Goal: Check status

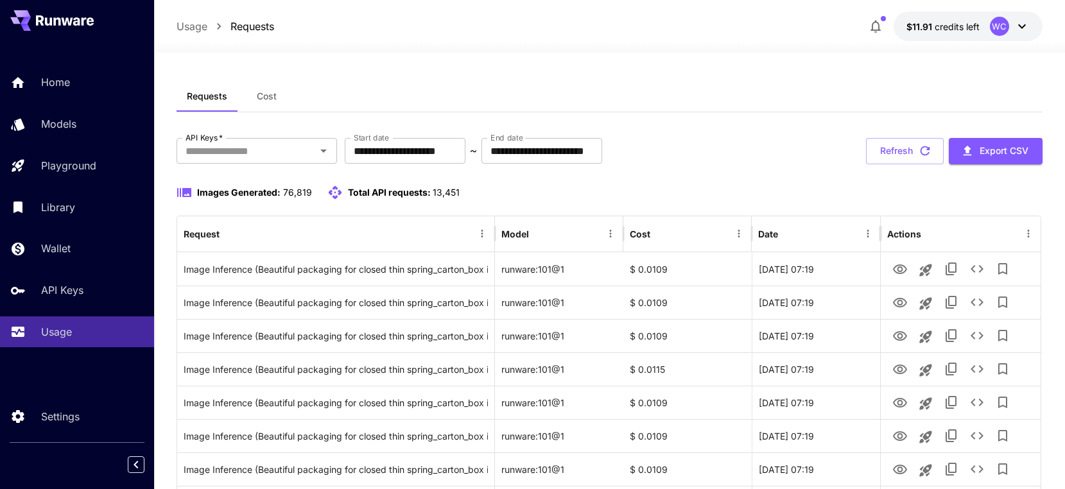
click at [879, 149] on button "Refresh" at bounding box center [905, 151] width 78 height 26
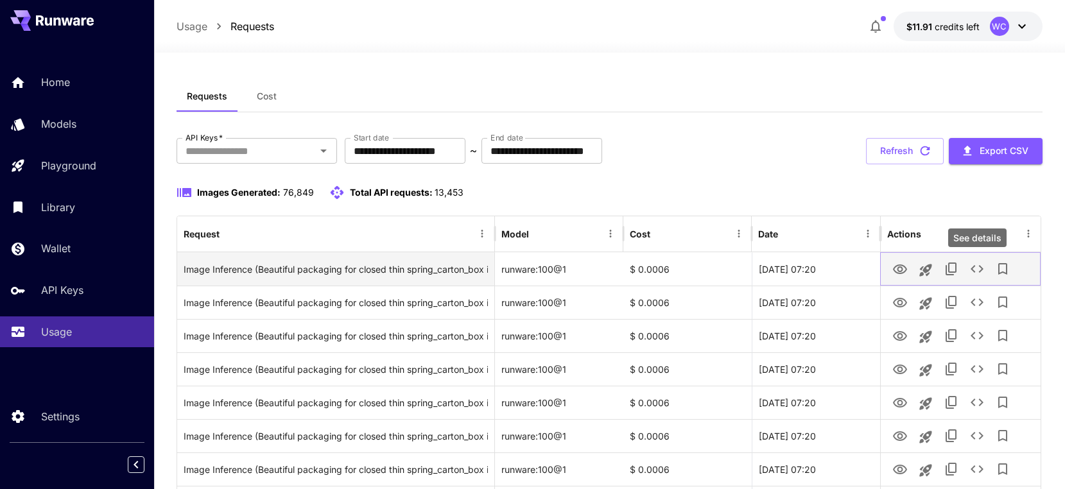
click at [975, 264] on icon "See details" at bounding box center [976, 268] width 15 height 15
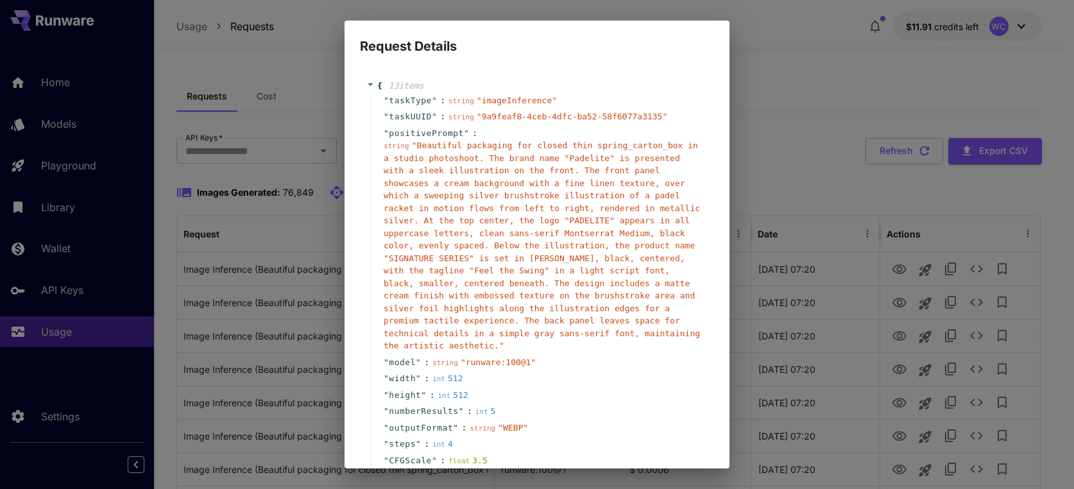
click at [910, 139] on div "Request Details { 13 item s " taskType " : string " imageInference " " taskUUID…" at bounding box center [537, 244] width 1074 height 489
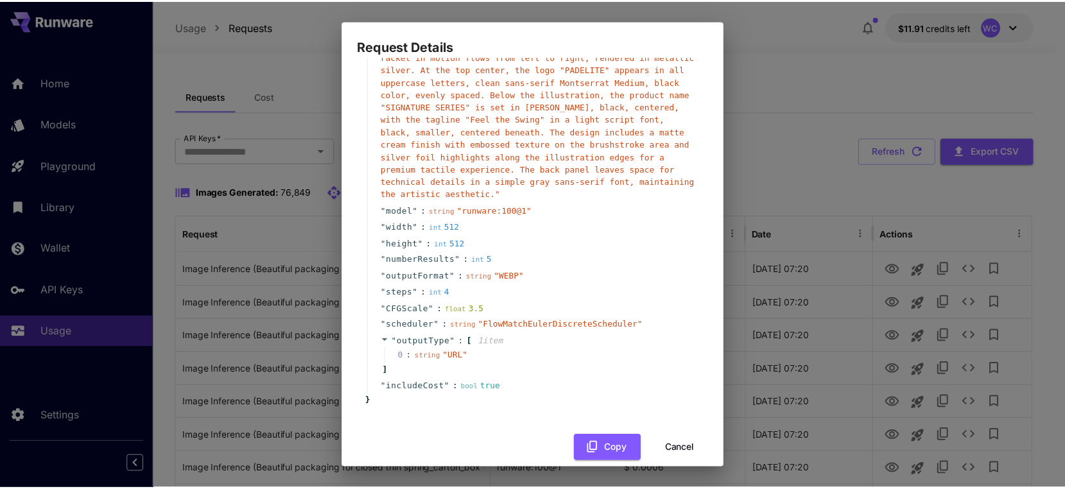
scroll to position [155, 0]
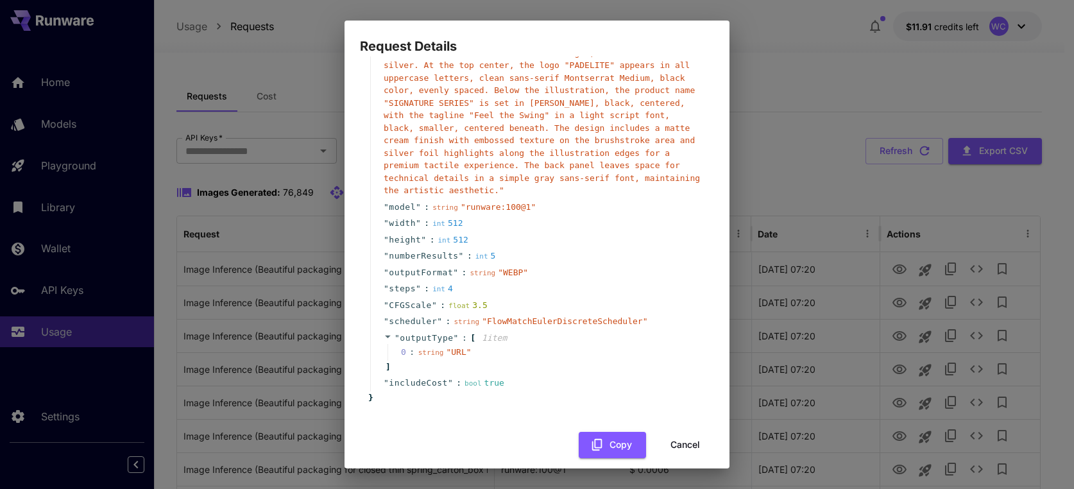
click at [675, 432] on button "Cancel" at bounding box center [686, 445] width 58 height 26
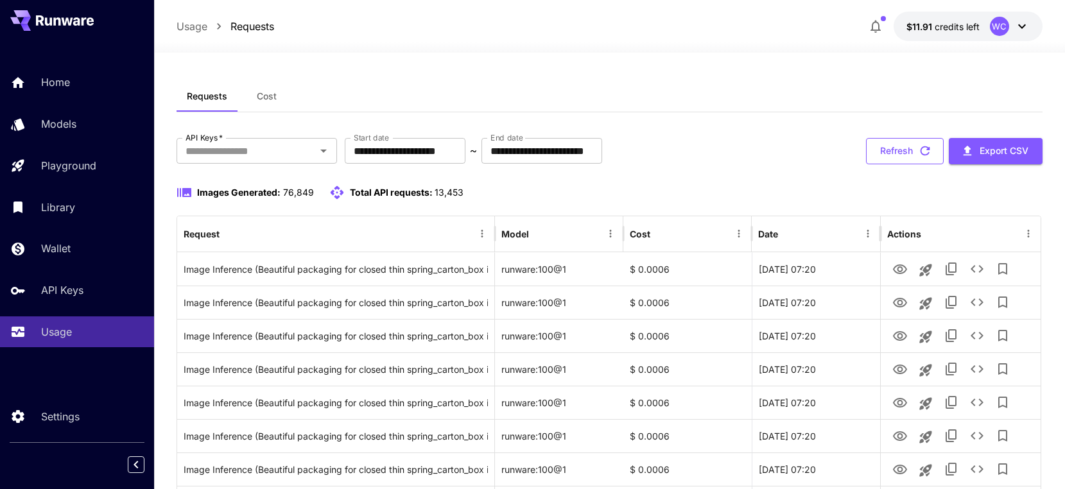
click at [890, 159] on button "Refresh" at bounding box center [905, 151] width 78 height 26
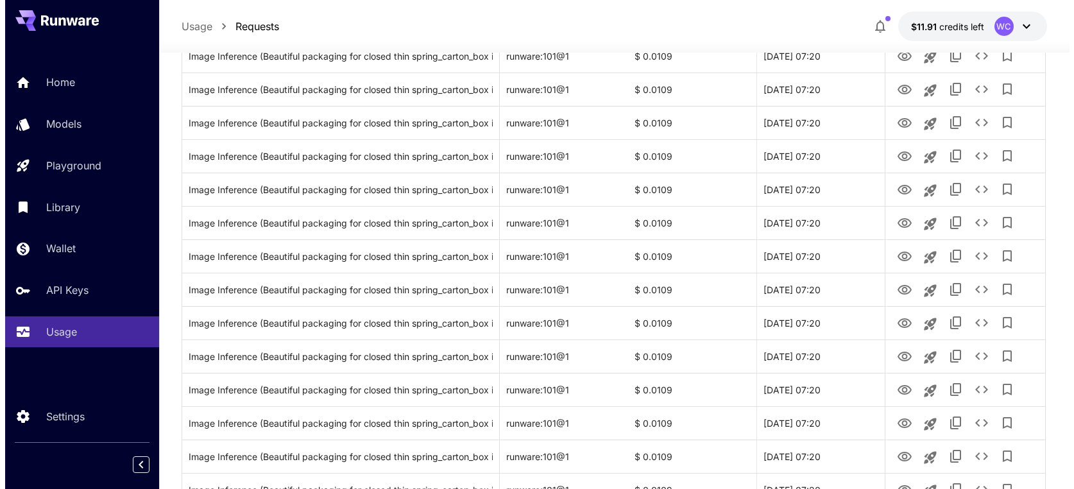
scroll to position [578, 0]
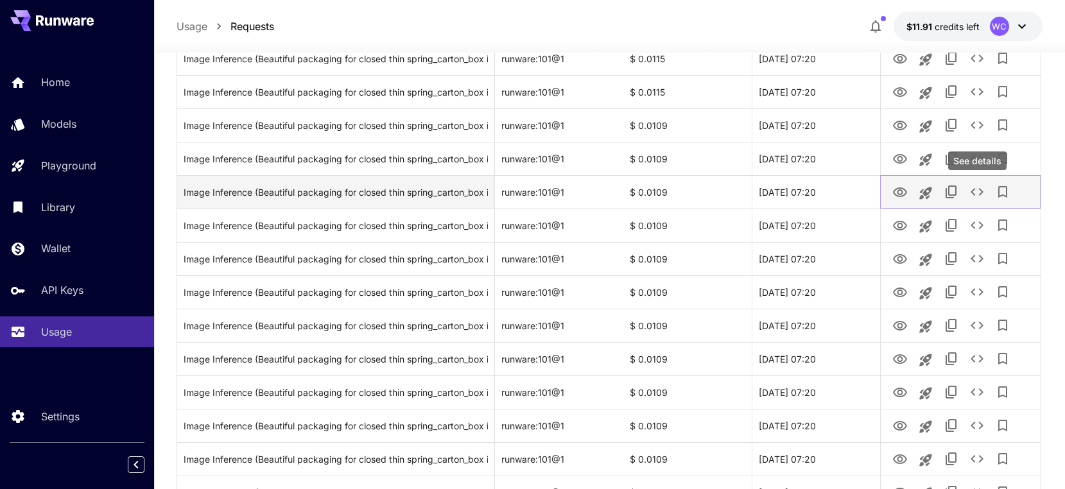
click at [977, 189] on icon "See details" at bounding box center [976, 191] width 15 height 15
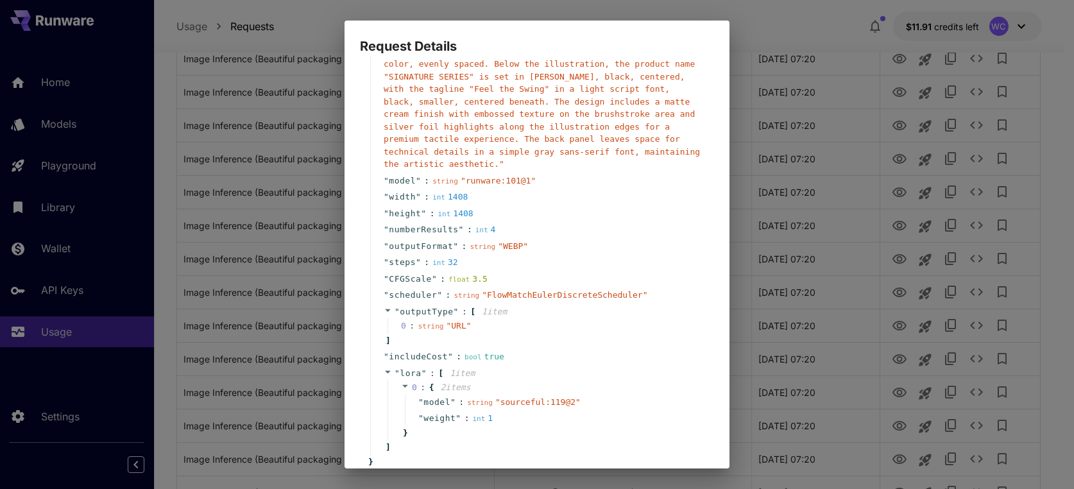
scroll to position [0, 0]
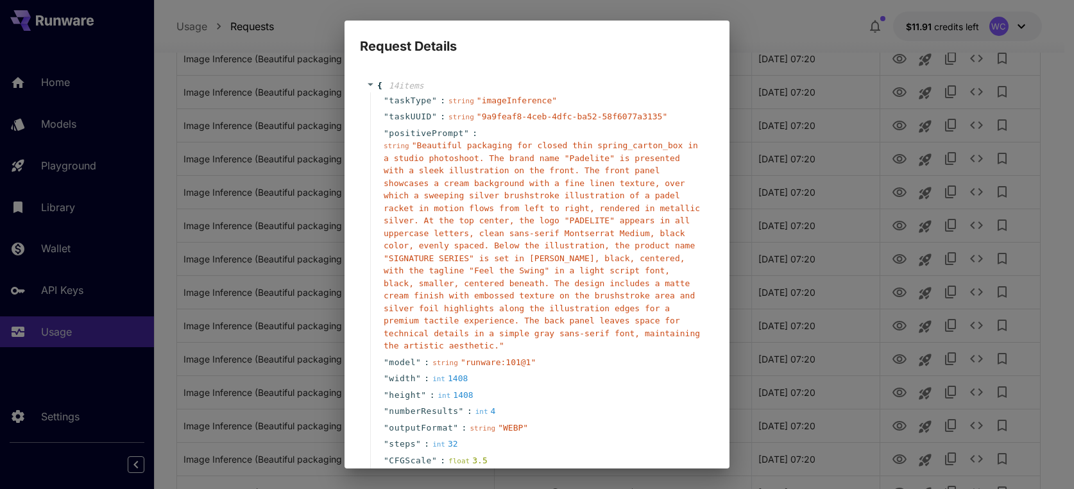
click at [850, 135] on div "Request Details { 14 item s " taskType " : string " imageInference " " taskUUID…" at bounding box center [537, 244] width 1074 height 489
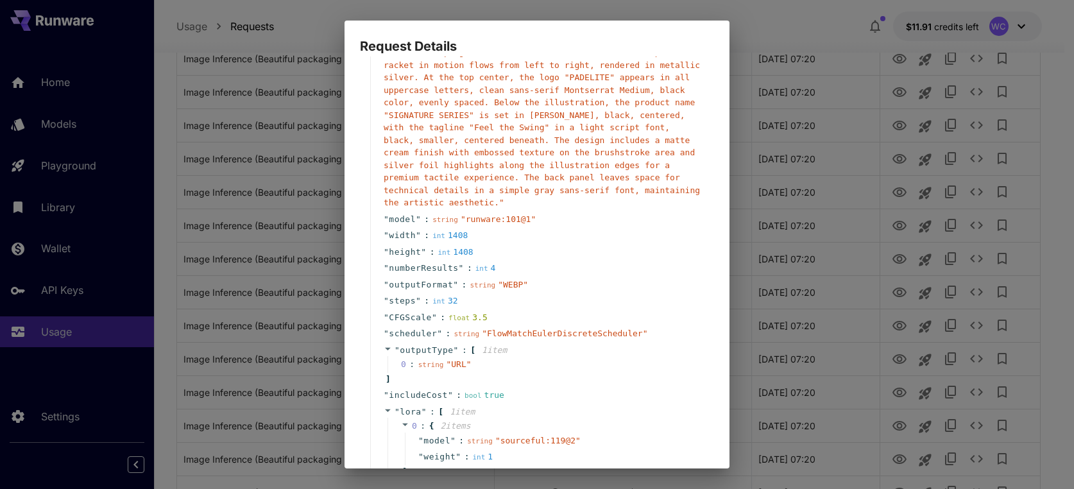
scroll to position [246, 0]
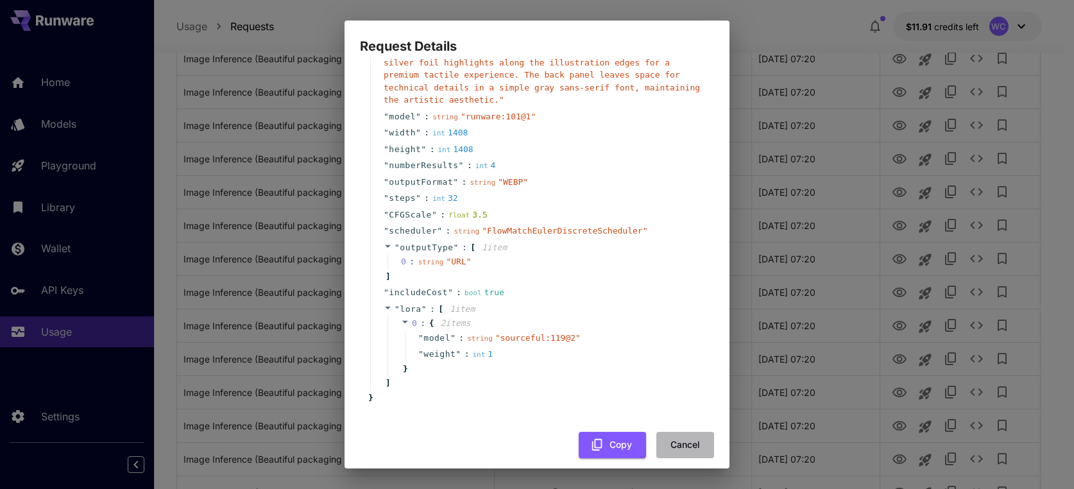
click at [668, 432] on button "Cancel" at bounding box center [686, 445] width 58 height 26
